Goal: Transaction & Acquisition: Purchase product/service

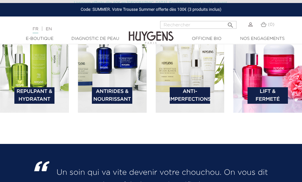
scroll to position [838, 0]
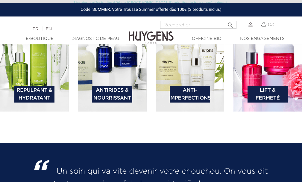
click at [195, 93] on link "Anti-Imperfections" at bounding box center [190, 94] width 40 height 16
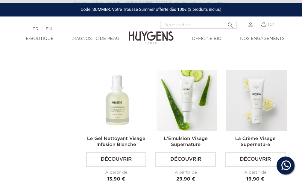
scroll to position [329, 0]
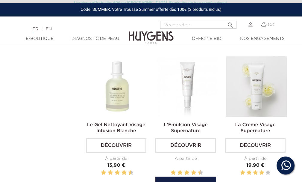
click at [185, 104] on img at bounding box center [187, 86] width 60 height 60
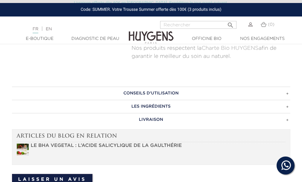
scroll to position [360, 0]
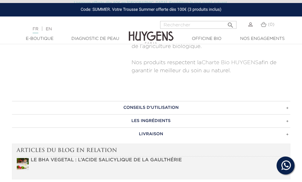
click at [198, 107] on h3 "CONSEILS D'UTILISATION" at bounding box center [151, 107] width 278 height 13
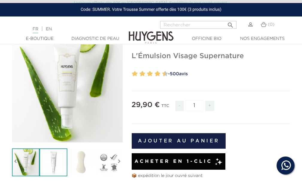
scroll to position [60, 0]
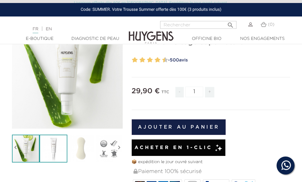
click at [56, 145] on img at bounding box center [54, 148] width 28 height 28
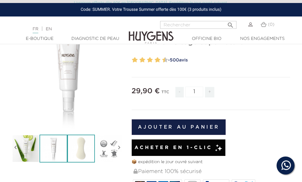
click at [74, 146] on img at bounding box center [81, 148] width 28 height 28
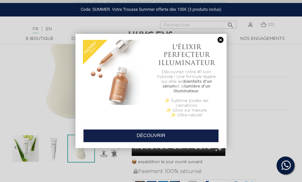
click at [220, 40] on link at bounding box center [220, 40] width 8 height 6
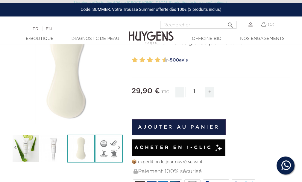
click at [108, 148] on img at bounding box center [109, 148] width 28 height 28
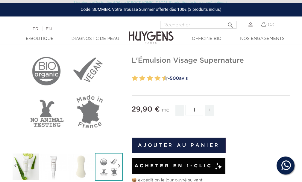
scroll to position [30, 0]
